Goal: Task Accomplishment & Management: Complete application form

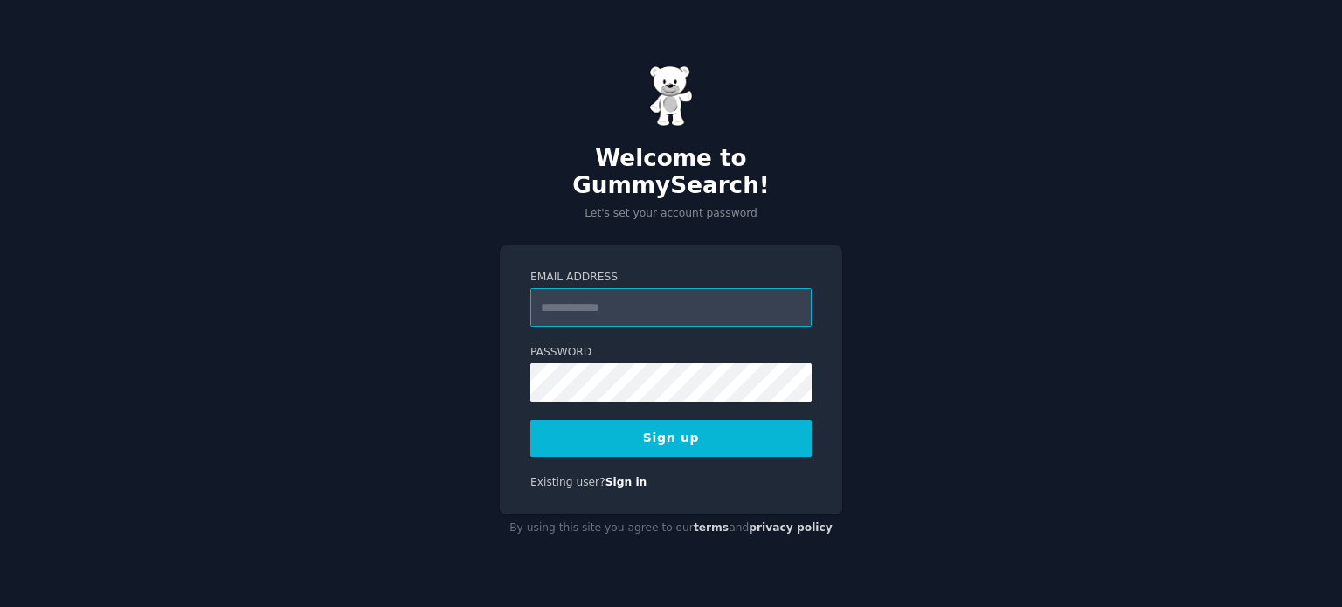
click at [594, 288] on input "Email Address" at bounding box center [670, 307] width 281 height 38
type input "**********"
click at [715, 421] on button "Sign up" at bounding box center [670, 438] width 281 height 37
click at [640, 432] on button "Sign up" at bounding box center [670, 438] width 281 height 37
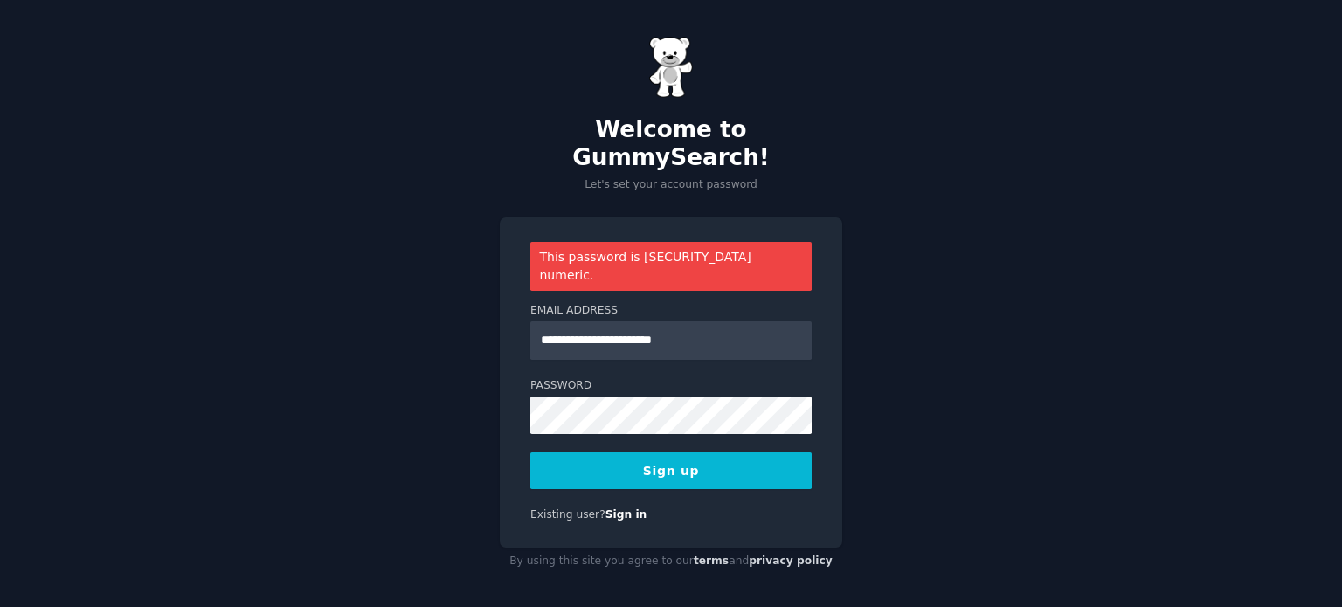
click at [658, 452] on button "Sign up" at bounding box center [670, 470] width 281 height 37
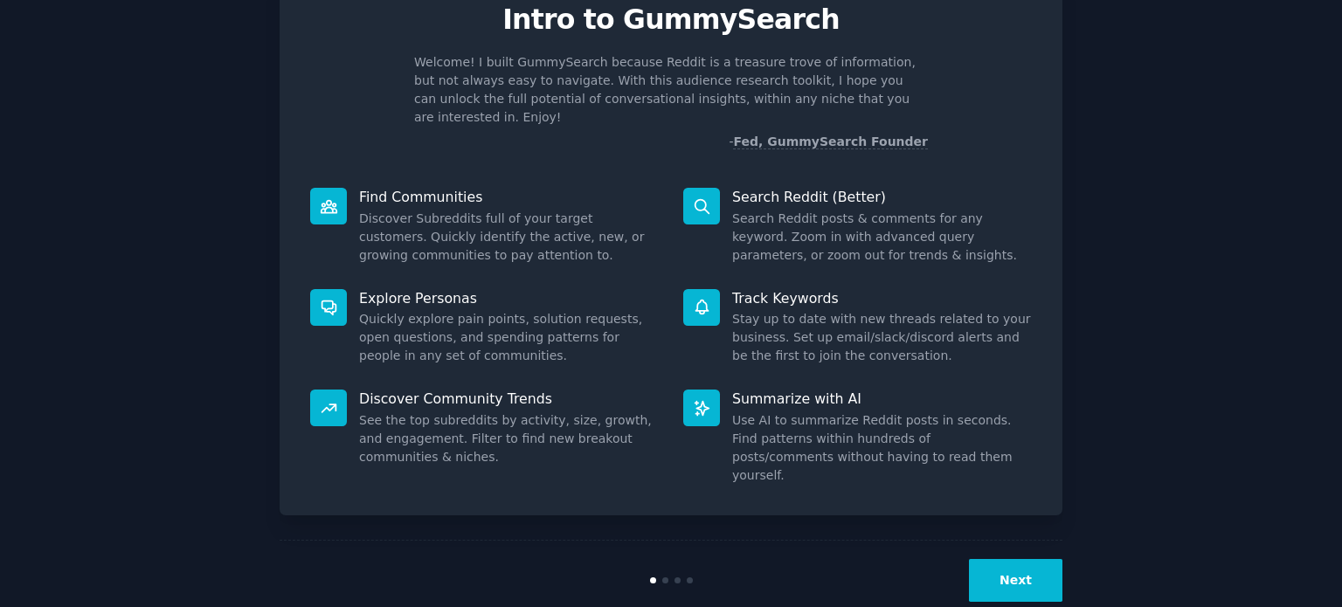
click at [1020, 559] on button "Next" at bounding box center [1015, 580] width 93 height 43
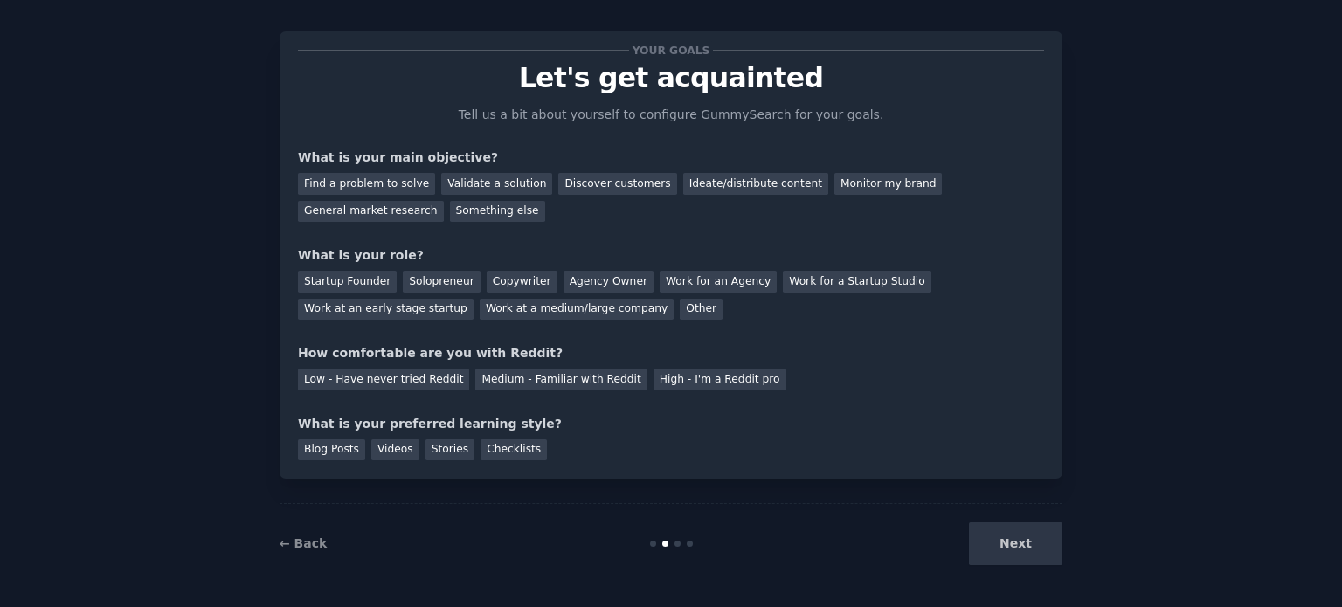
click at [1020, 551] on div "Next" at bounding box center [931, 543] width 261 height 43
click at [1015, 542] on div "Next" at bounding box center [931, 543] width 261 height 43
click at [390, 184] on div "Find a problem to solve" at bounding box center [366, 184] width 137 height 22
click at [357, 281] on div "Startup Founder" at bounding box center [347, 282] width 99 height 22
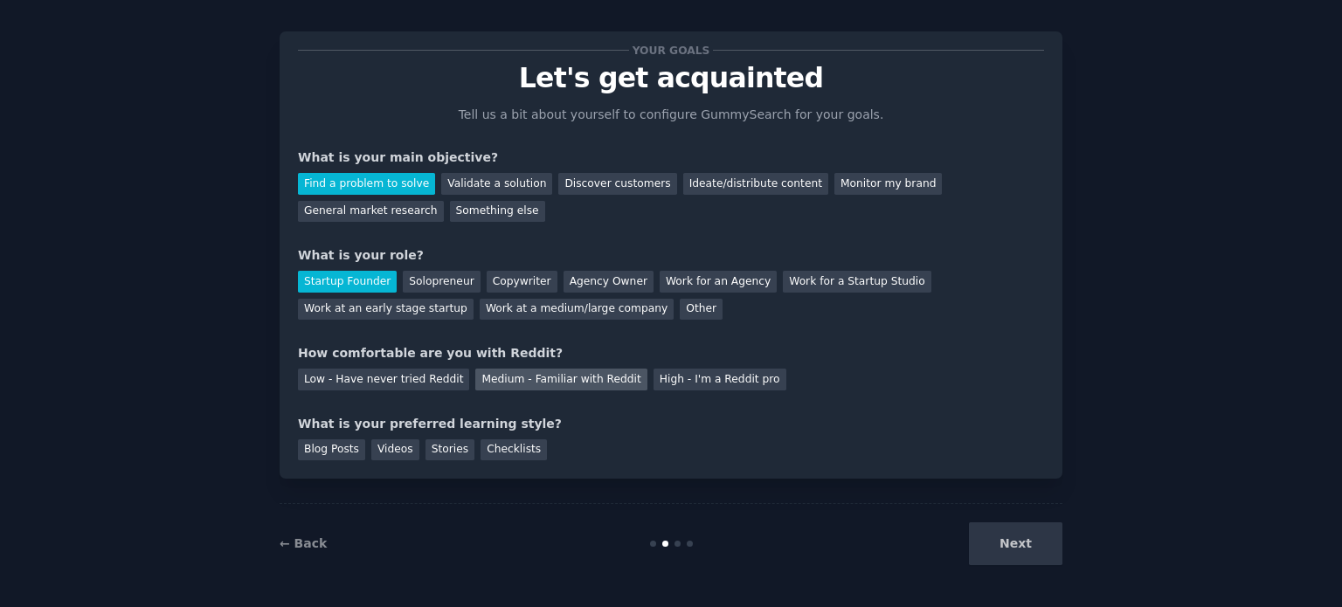
click at [540, 382] on div "Medium - Familiar with Reddit" at bounding box center [560, 380] width 171 height 22
click at [500, 446] on div "Checklists" at bounding box center [513, 450] width 66 height 22
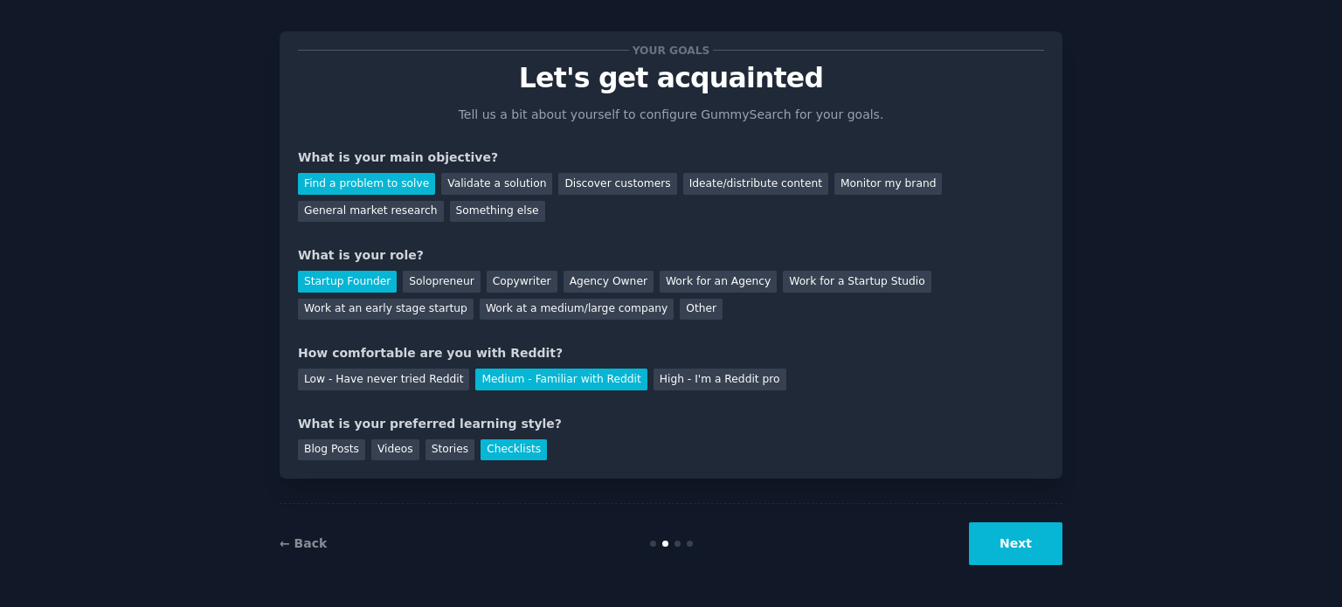
click at [1028, 555] on button "Next" at bounding box center [1015, 543] width 93 height 43
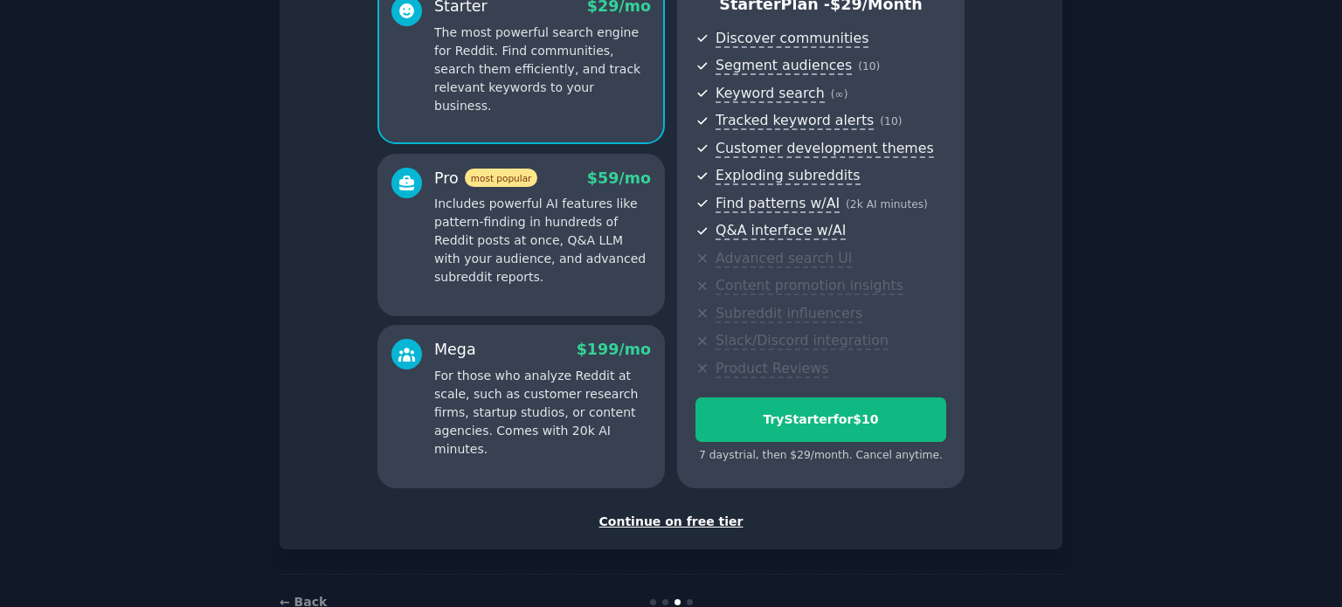
scroll to position [220, 0]
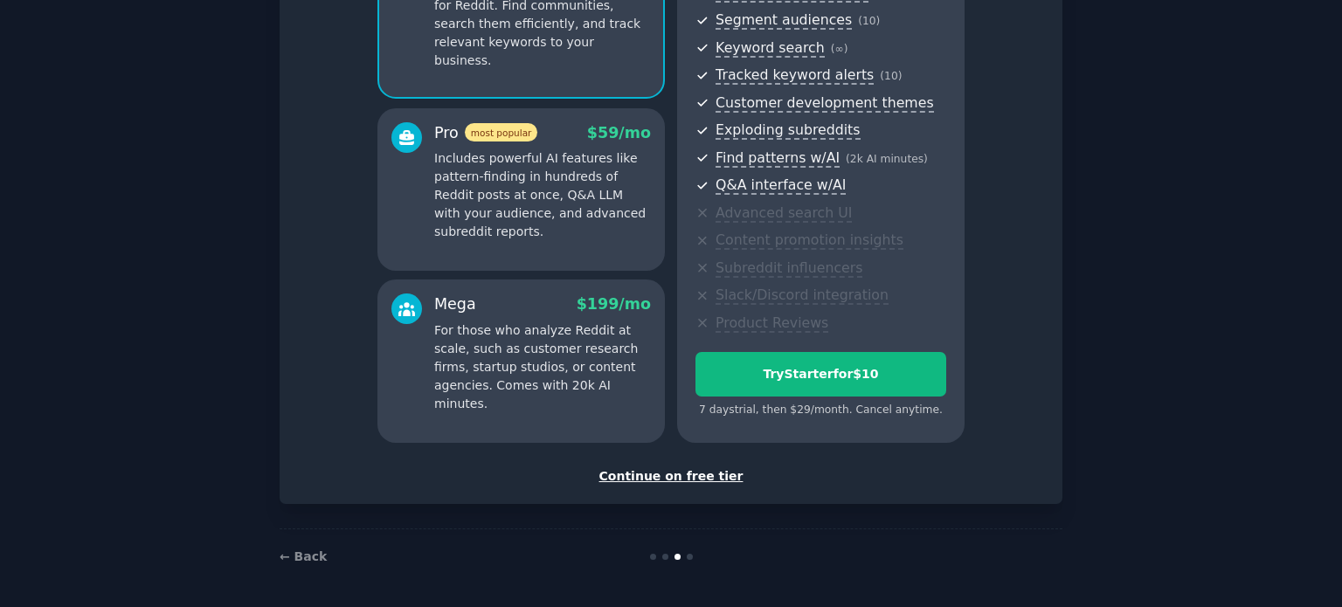
click at [671, 474] on div "Continue on free tier" at bounding box center [671, 476] width 746 height 18
